Goal: Find specific page/section: Find specific page/section

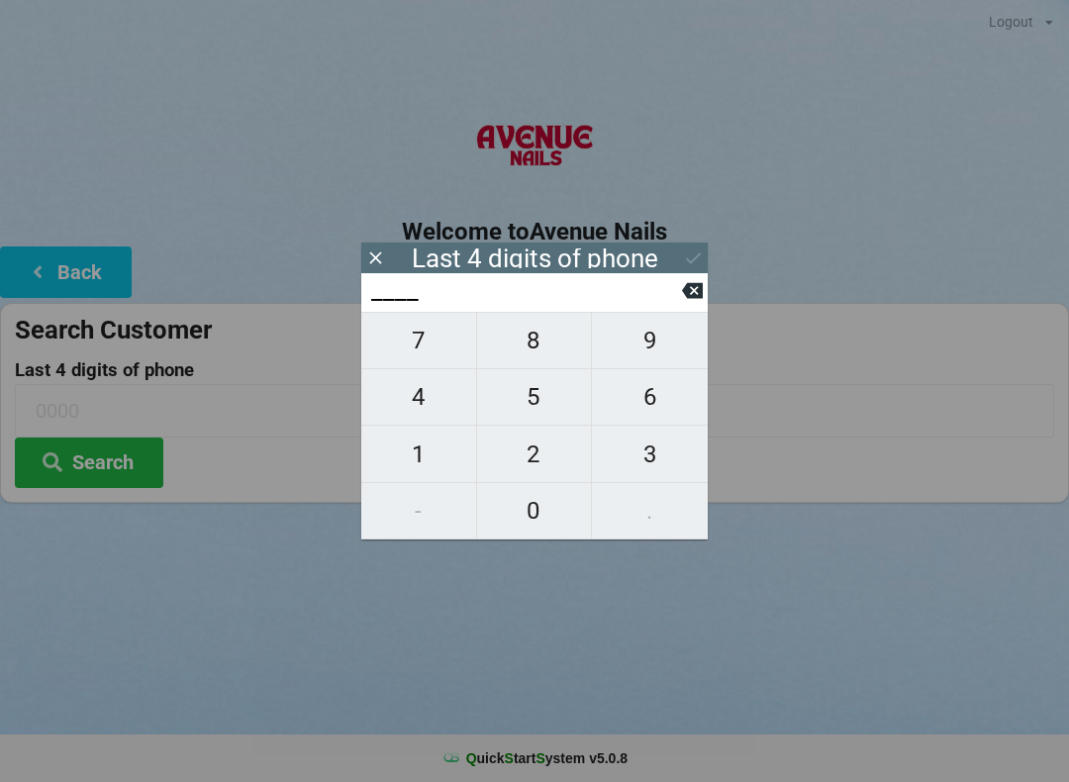
click at [536, 433] on span "2" at bounding box center [534, 454] width 115 height 42
type input "2___"
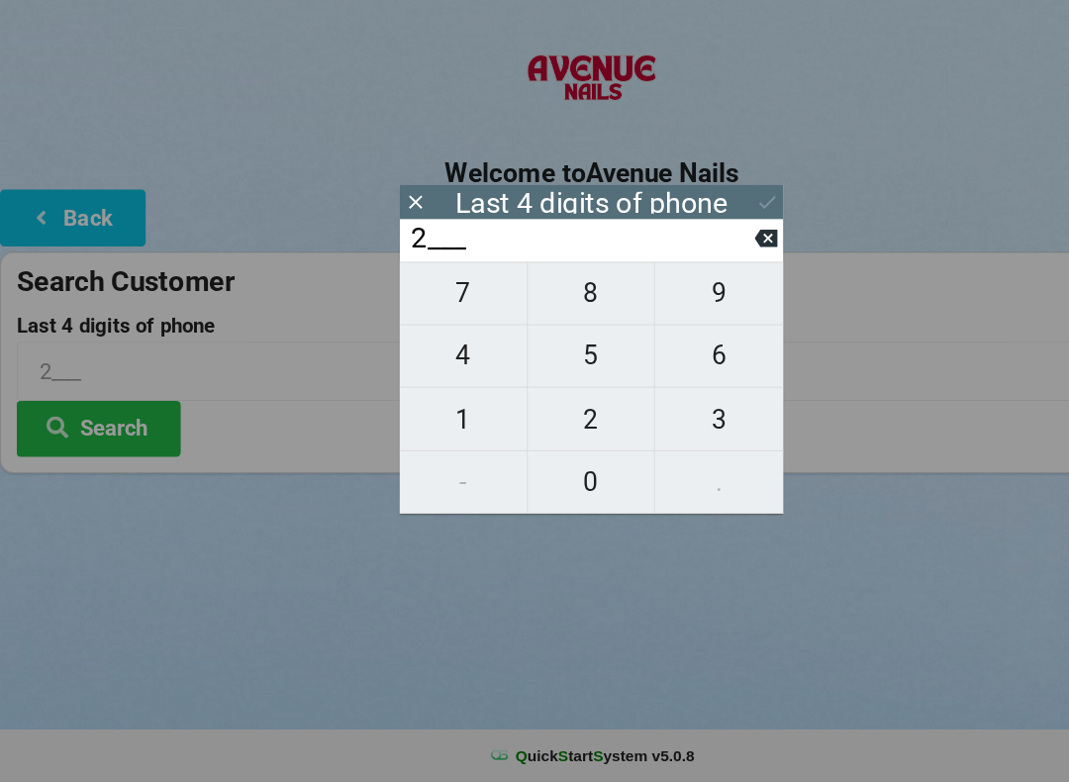
click at [617, 376] on span "6" at bounding box center [650, 397] width 116 height 42
type input "26__"
click at [633, 320] on span "9" at bounding box center [650, 341] width 116 height 42
type input "269_"
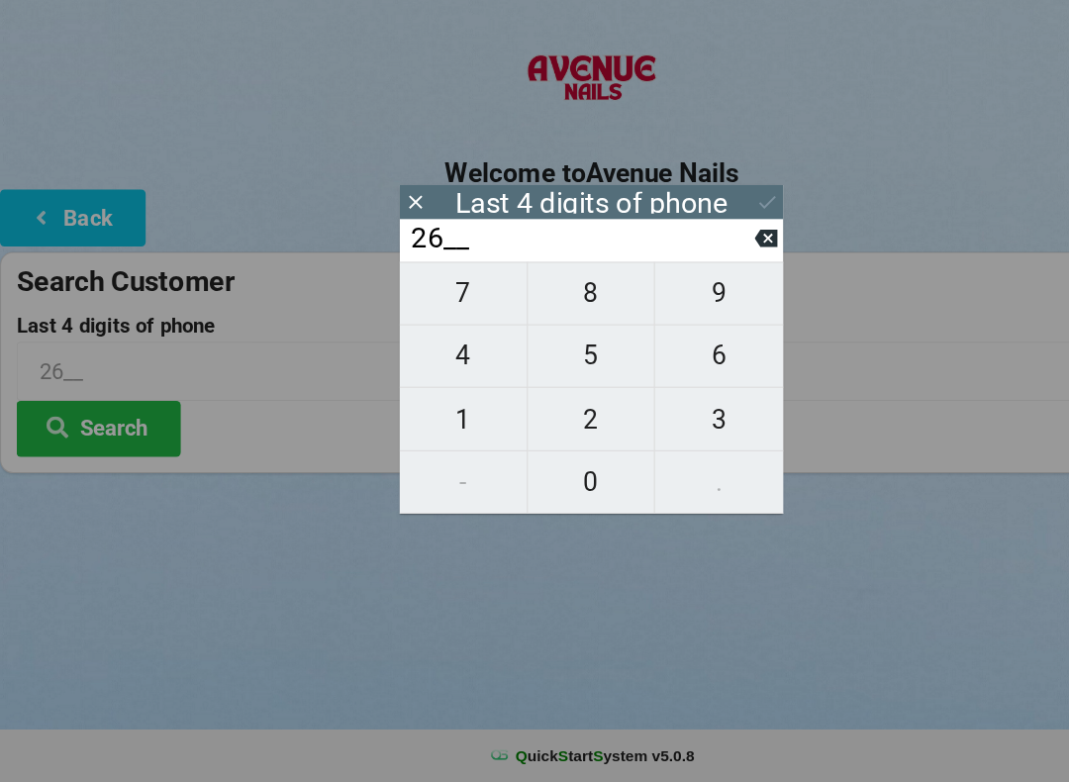
type input "269_"
click at [527, 433] on span "2" at bounding box center [534, 454] width 115 height 42
type input "2692"
click at [685, 247] on icon at bounding box center [693, 257] width 21 height 21
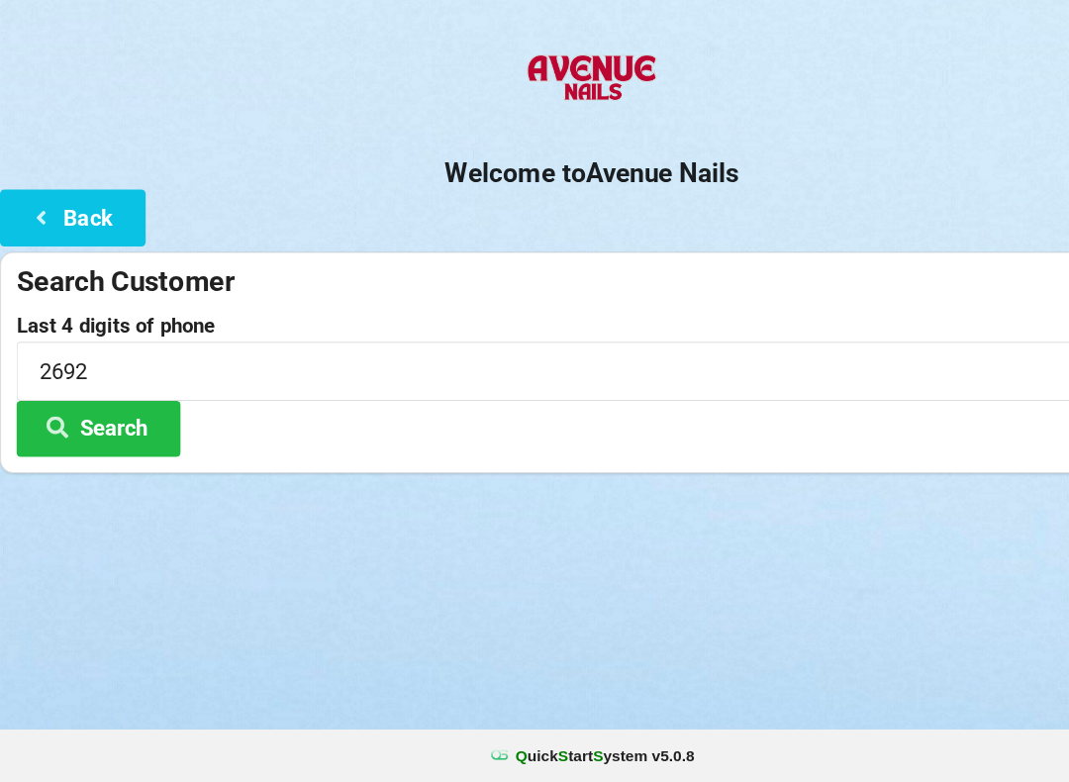
click at [127, 437] on button "Search" at bounding box center [89, 462] width 148 height 50
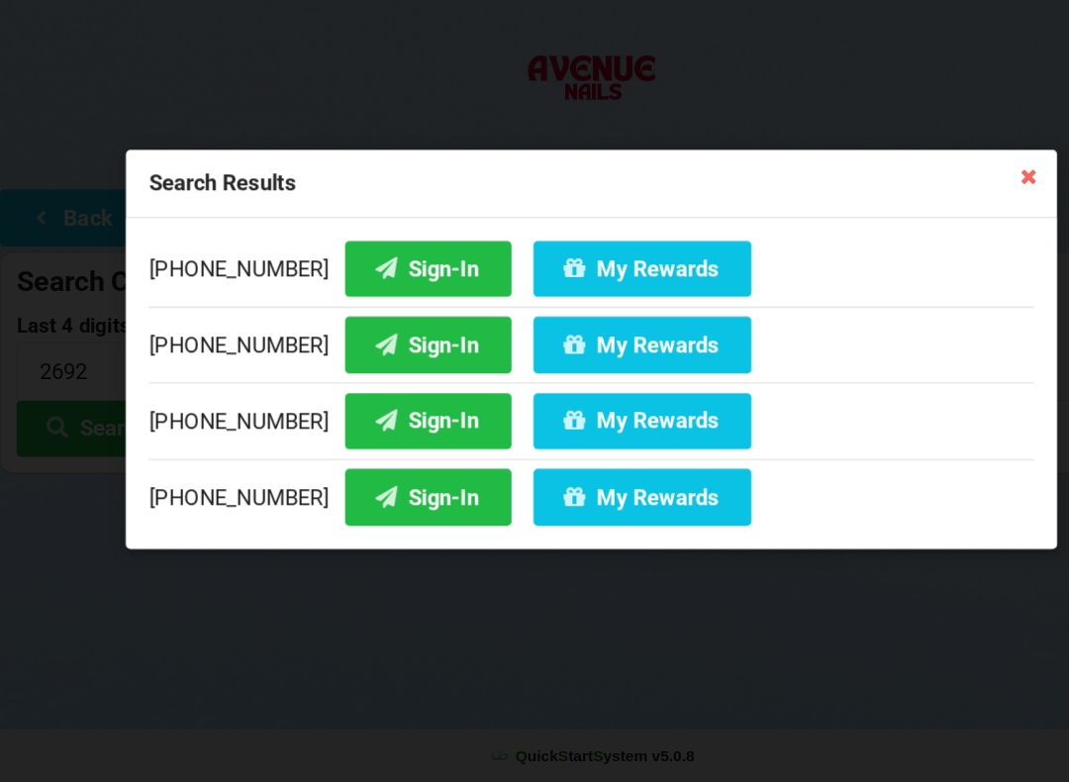
click at [377, 430] on button "Sign-In" at bounding box center [387, 455] width 150 height 50
